Goal: Transaction & Acquisition: Purchase product/service

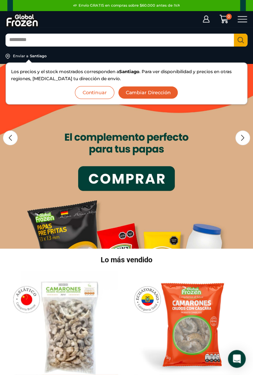
click at [20, 40] on input "Search input" at bounding box center [120, 40] width 228 height 12
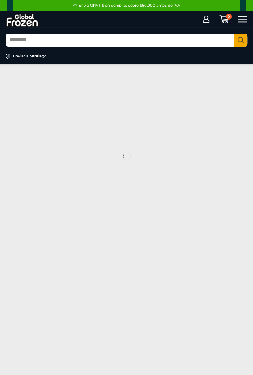
click at [244, 17] on icon at bounding box center [243, 19] width 10 height 6
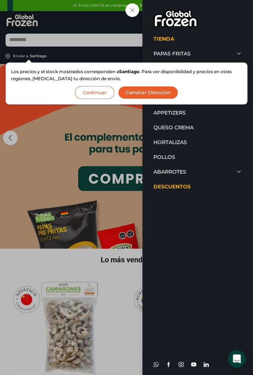
click at [89, 92] on button "Continuar" at bounding box center [94, 92] width 39 height 13
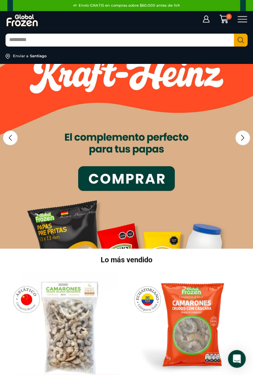
click at [242, 18] on icon at bounding box center [243, 19] width 10 height 10
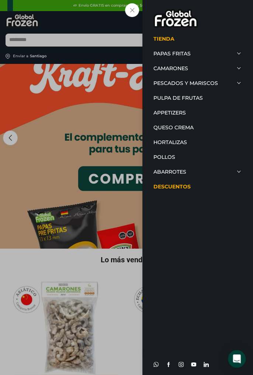
click at [157, 54] on link "Papas Fritas" at bounding box center [198, 53] width 89 height 15
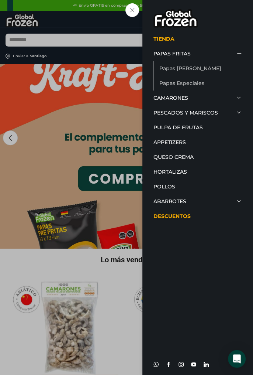
click at [219, 79] on link "Papas Especiales" at bounding box center [200, 83] width 83 height 15
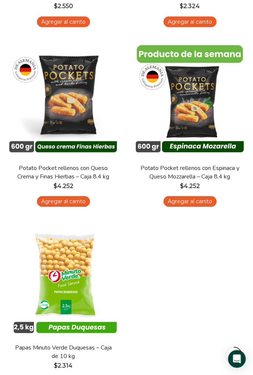
scroll to position [431, 0]
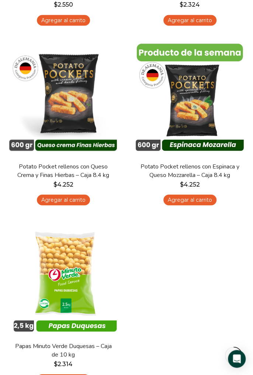
click at [243, 64] on img at bounding box center [190, 99] width 116 height 116
click at [232, 96] on img at bounding box center [190, 99] width 116 height 116
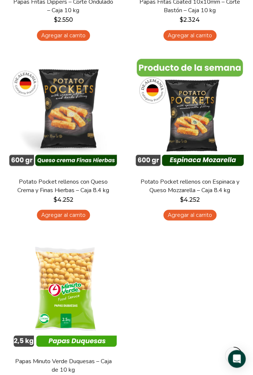
scroll to position [408, 0]
